Goal: Information Seeking & Learning: Find specific fact

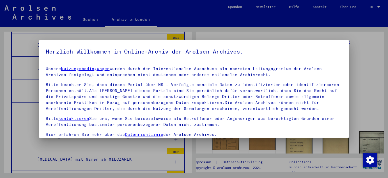
scroll to position [46, 0]
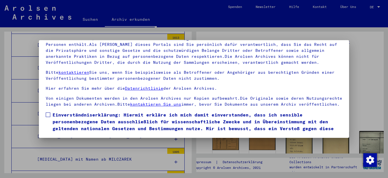
click at [47, 117] on span at bounding box center [48, 114] width 5 height 5
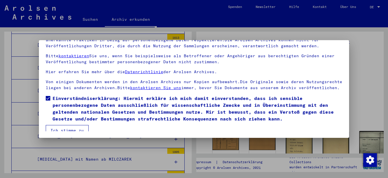
scroll to position [27, 0]
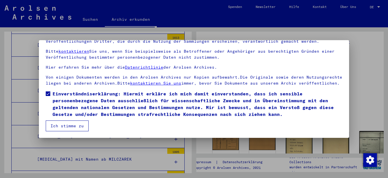
click at [74, 124] on button "Ich stimme zu" at bounding box center [67, 125] width 43 height 11
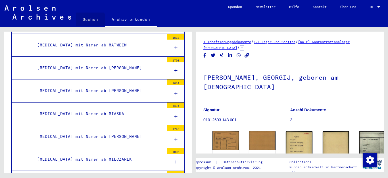
click at [89, 20] on link "Suchen" at bounding box center [90, 20] width 29 height 14
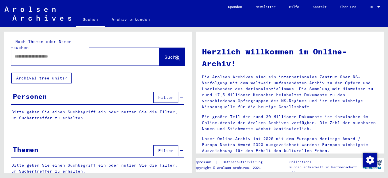
click at [67, 53] on input "text" at bounding box center [79, 56] width 128 height 6
type input "**********"
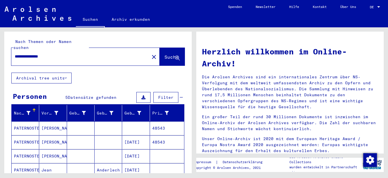
click at [46, 121] on mat-cell "[PERSON_NAME]" at bounding box center [53, 128] width 28 height 14
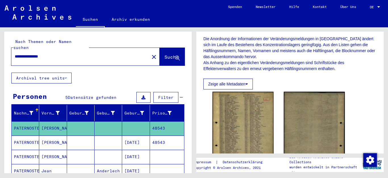
scroll to position [114, 0]
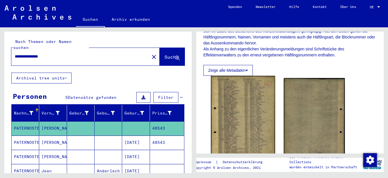
click at [239, 97] on img at bounding box center [243, 120] width 64 height 88
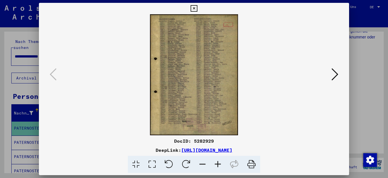
click at [217, 162] on icon at bounding box center [217, 163] width 15 height 17
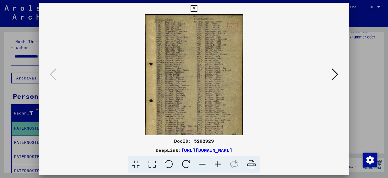
click at [217, 162] on icon at bounding box center [217, 163] width 15 height 17
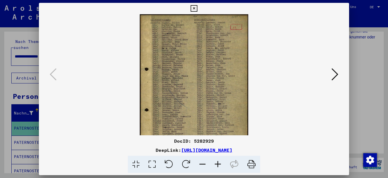
click at [217, 162] on icon at bounding box center [217, 163] width 15 height 17
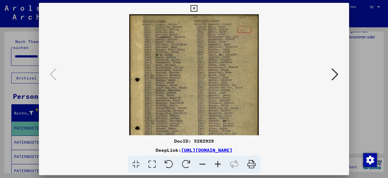
click at [217, 162] on icon at bounding box center [217, 163] width 15 height 17
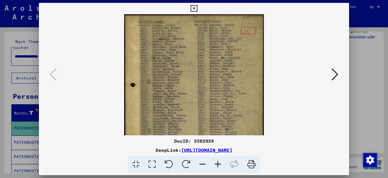
click at [217, 162] on icon at bounding box center [217, 163] width 15 height 17
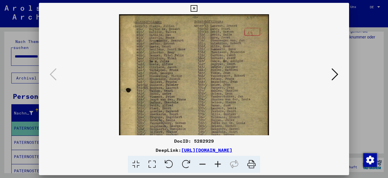
click at [217, 162] on icon at bounding box center [217, 163] width 15 height 17
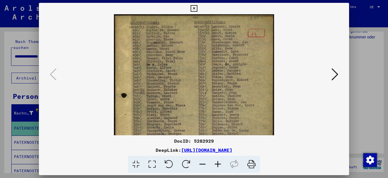
click at [217, 162] on icon at bounding box center [217, 163] width 15 height 17
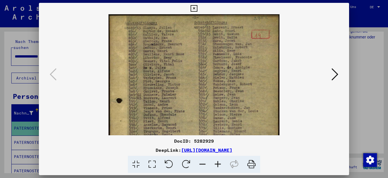
click at [217, 162] on icon at bounding box center [217, 163] width 15 height 17
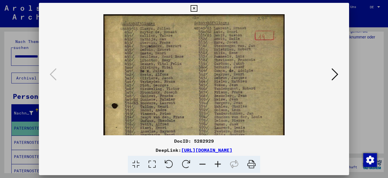
click at [217, 162] on icon at bounding box center [217, 163] width 15 height 17
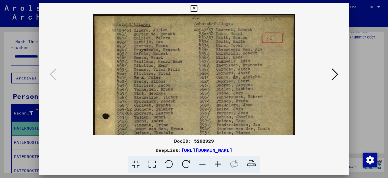
click at [217, 162] on icon at bounding box center [217, 163] width 15 height 17
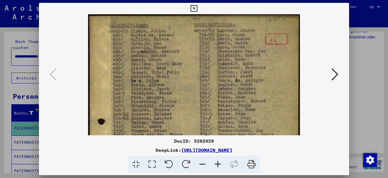
click at [217, 162] on icon at bounding box center [217, 163] width 15 height 17
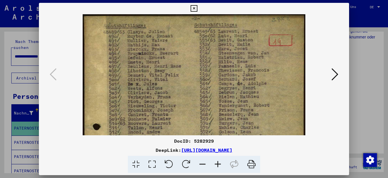
click at [217, 162] on icon at bounding box center [217, 163] width 15 height 17
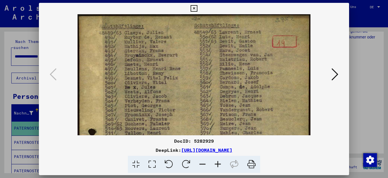
click at [336, 71] on icon at bounding box center [335, 74] width 7 height 14
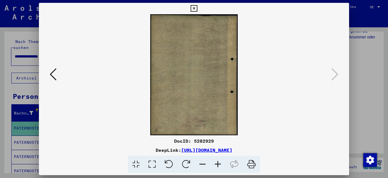
click at [197, 8] on icon at bounding box center [194, 8] width 7 height 7
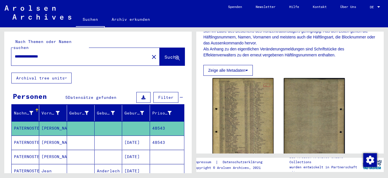
click at [46, 135] on mat-cell "[PERSON_NAME]" at bounding box center [53, 142] width 28 height 14
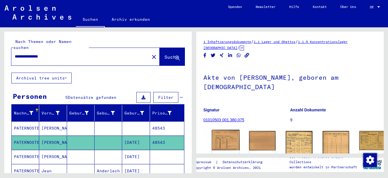
click at [224, 137] on img at bounding box center [226, 140] width 28 height 20
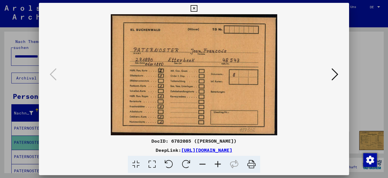
click at [333, 74] on icon at bounding box center [335, 74] width 7 height 14
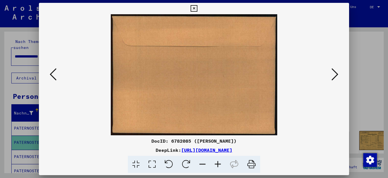
click at [333, 74] on icon at bounding box center [335, 74] width 7 height 14
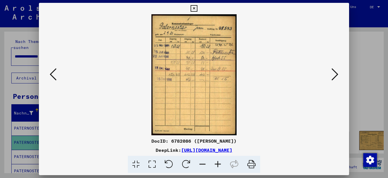
click at [335, 70] on icon at bounding box center [335, 74] width 7 height 14
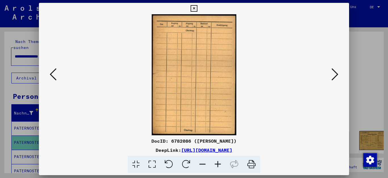
click at [335, 70] on icon at bounding box center [335, 74] width 7 height 14
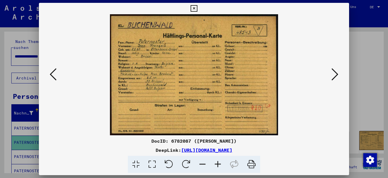
click at [218, 162] on icon at bounding box center [217, 163] width 15 height 17
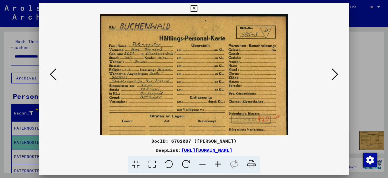
click at [218, 162] on icon at bounding box center [217, 163] width 15 height 17
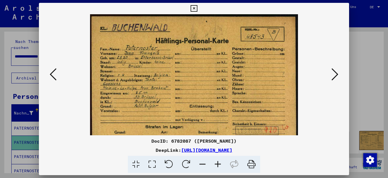
click at [218, 162] on icon at bounding box center [217, 163] width 15 height 17
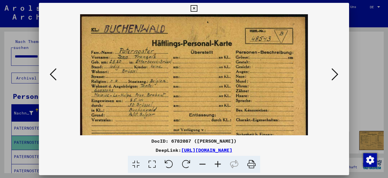
click at [218, 162] on icon at bounding box center [217, 163] width 15 height 17
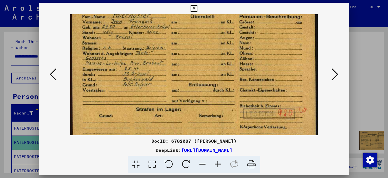
scroll to position [39, 0]
drag, startPoint x: 178, startPoint y: 99, endPoint x: 196, endPoint y: 60, distance: 42.4
click at [196, 60] on img at bounding box center [194, 65] width 248 height 178
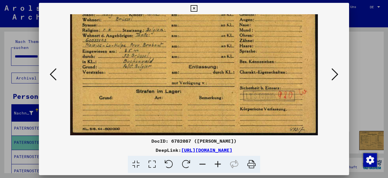
scroll to position [0, 0]
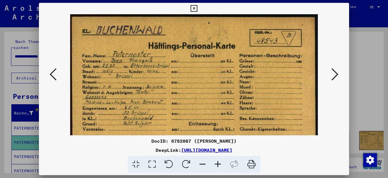
drag, startPoint x: 195, startPoint y: 78, endPoint x: 197, endPoint y: 112, distance: 34.2
click at [197, 112] on img at bounding box center [194, 103] width 248 height 178
click at [336, 71] on icon at bounding box center [335, 74] width 7 height 14
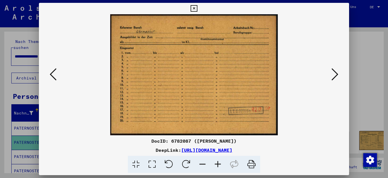
click at [336, 71] on icon at bounding box center [335, 74] width 7 height 14
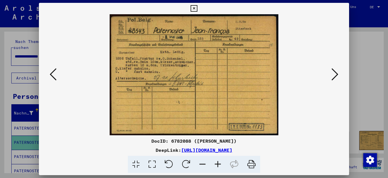
click at [336, 72] on icon at bounding box center [335, 74] width 7 height 14
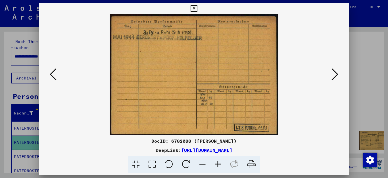
click at [336, 72] on icon at bounding box center [335, 74] width 7 height 14
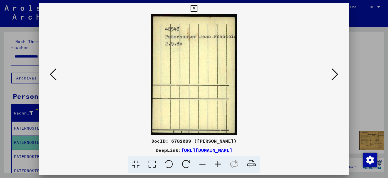
click at [336, 72] on icon at bounding box center [335, 74] width 7 height 14
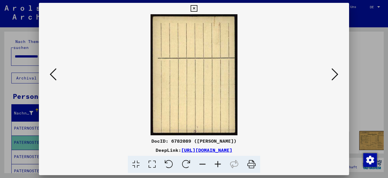
click at [336, 72] on icon at bounding box center [335, 74] width 7 height 14
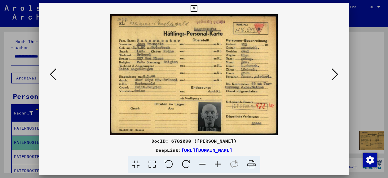
click at [216, 162] on icon at bounding box center [217, 163] width 15 height 17
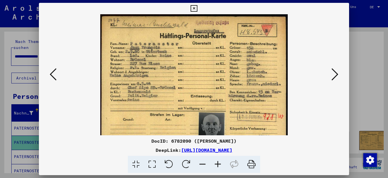
click at [216, 162] on icon at bounding box center [217, 163] width 15 height 17
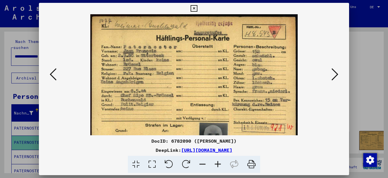
click at [216, 162] on icon at bounding box center [217, 163] width 15 height 17
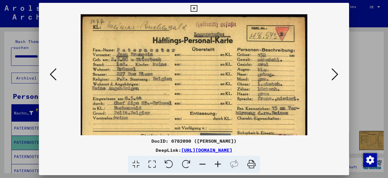
click at [216, 162] on icon at bounding box center [217, 163] width 15 height 17
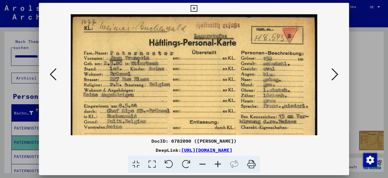
click at [216, 162] on icon at bounding box center [217, 163] width 15 height 17
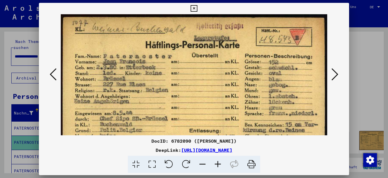
click at [216, 162] on icon at bounding box center [217, 163] width 15 height 17
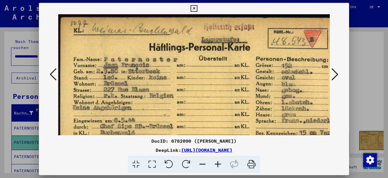
click at [216, 162] on icon at bounding box center [217, 163] width 15 height 17
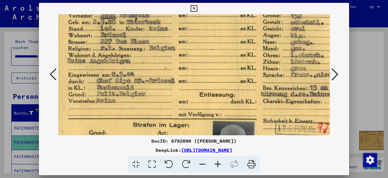
scroll to position [53, 7]
drag, startPoint x: 198, startPoint y: 107, endPoint x: 194, endPoint y: 55, distance: 52.2
click at [194, 55] on img at bounding box center [204, 71] width 306 height 220
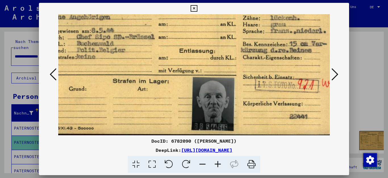
scroll to position [97, 27]
drag, startPoint x: 191, startPoint y: 69, endPoint x: 171, endPoint y: 25, distance: 48.3
click at [171, 25] on img at bounding box center [185, 27] width 306 height 220
click at [338, 74] on icon at bounding box center [335, 74] width 7 height 14
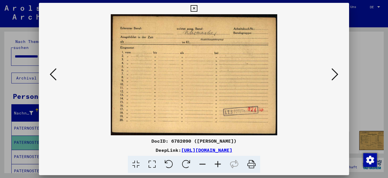
scroll to position [0, 0]
click at [337, 73] on icon at bounding box center [335, 74] width 7 height 14
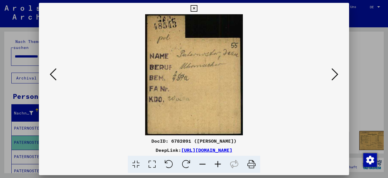
click at [337, 73] on icon at bounding box center [335, 74] width 7 height 14
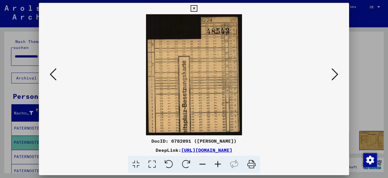
click at [337, 73] on icon at bounding box center [335, 74] width 7 height 14
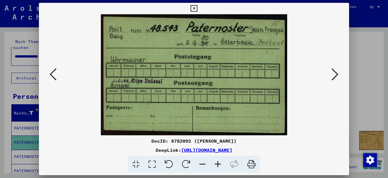
click at [337, 73] on icon at bounding box center [335, 74] width 7 height 14
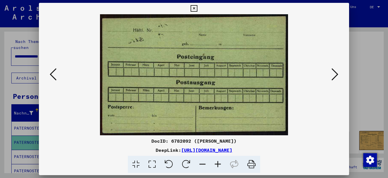
click at [337, 73] on icon at bounding box center [335, 74] width 7 height 14
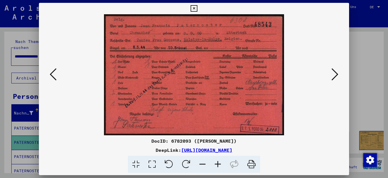
click at [337, 73] on icon at bounding box center [335, 74] width 7 height 14
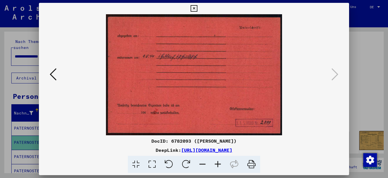
click at [197, 8] on icon at bounding box center [194, 8] width 7 height 7
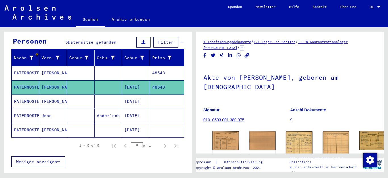
scroll to position [58, 0]
